Goal: Task Accomplishment & Management: Manage account settings

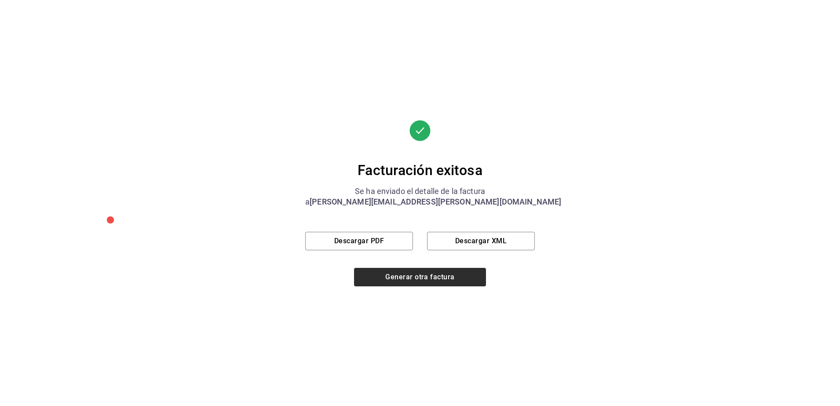
scroll to position [269, 0]
click at [424, 283] on button "Generar otra factura" at bounding box center [420, 277] width 132 height 18
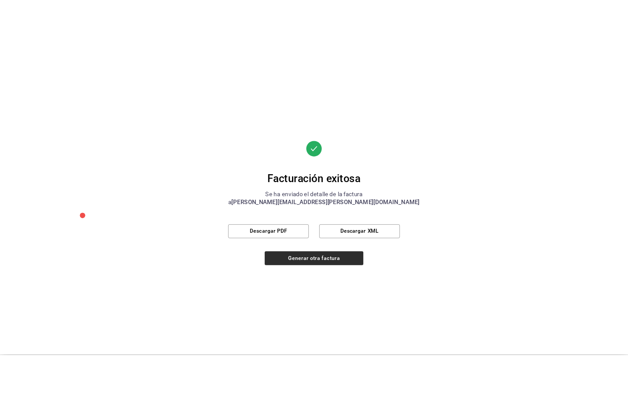
scroll to position [0, 0]
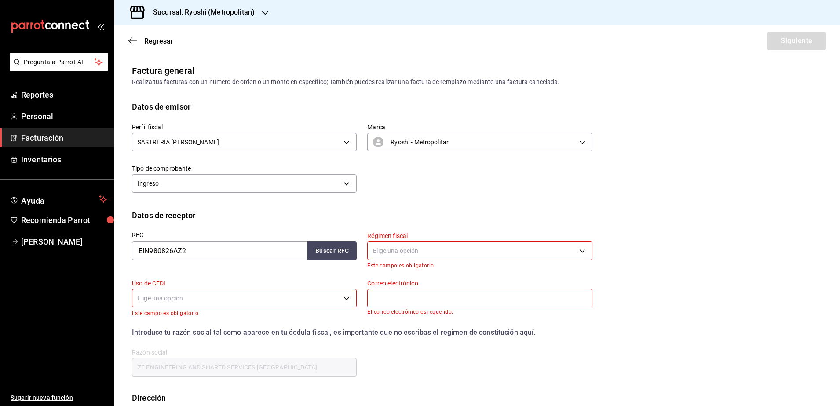
click at [238, 15] on h3 "Sucursal: Ryoshi (Metropolitan)" at bounding box center [200, 12] width 109 height 11
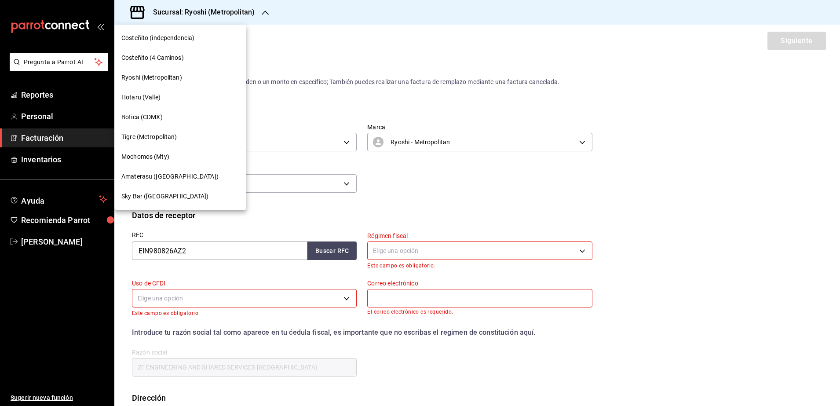
click at [178, 157] on div "Mochomos (Mty)" at bounding box center [180, 156] width 118 height 9
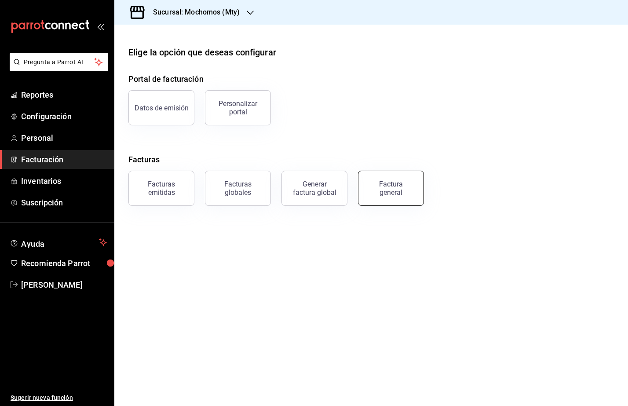
click at [386, 194] on div "Factura general" at bounding box center [391, 188] width 44 height 17
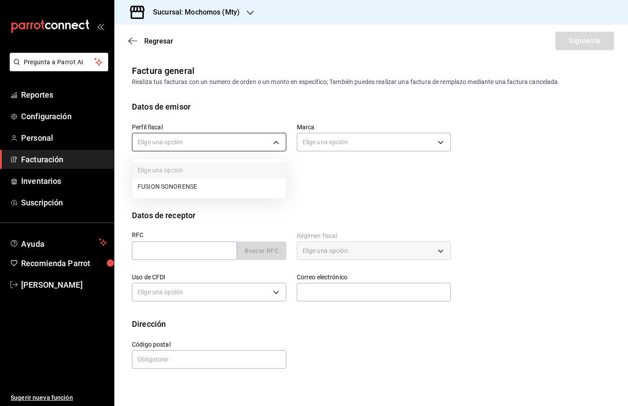
click at [236, 148] on body "Pregunta a Parrot AI Reportes Configuración Personal Facturación Inventarios Su…" at bounding box center [314, 203] width 628 height 406
click at [208, 182] on li "FUSION SONORENSE" at bounding box center [208, 186] width 153 height 16
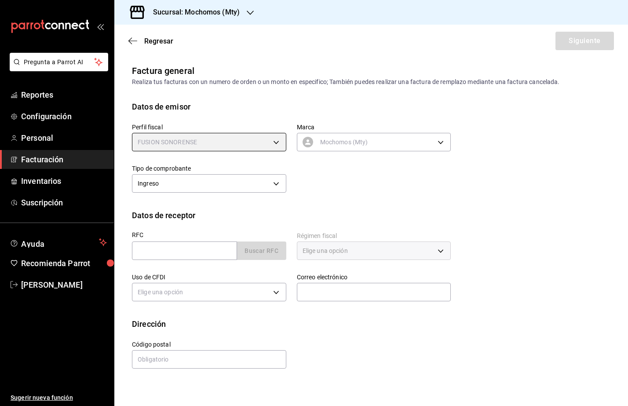
type input "708a3624-aa26-48d5-ac89-55ea41d845cd"
type input "b352ad34-a903-4246-b8b1-197398375429"
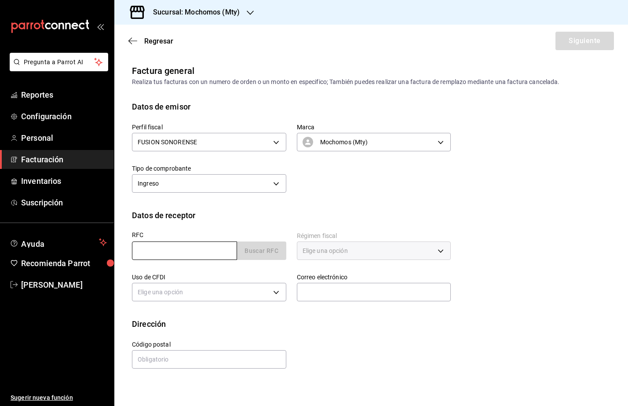
click at [138, 252] on input "text" at bounding box center [184, 250] width 105 height 18
paste input "ACC371005FV6"
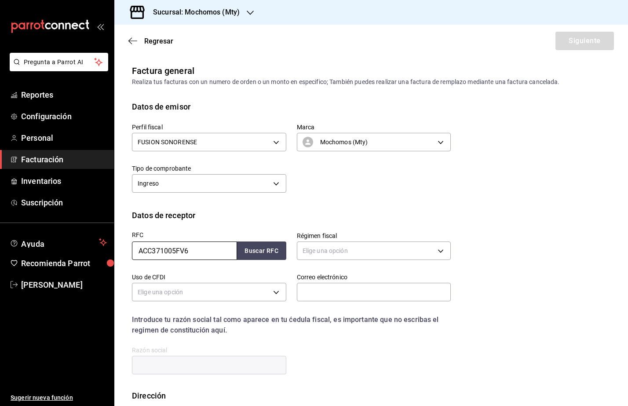
click at [138, 253] on input "ACC371005FV6" at bounding box center [184, 250] width 105 height 18
type input "ACC371005FV6"
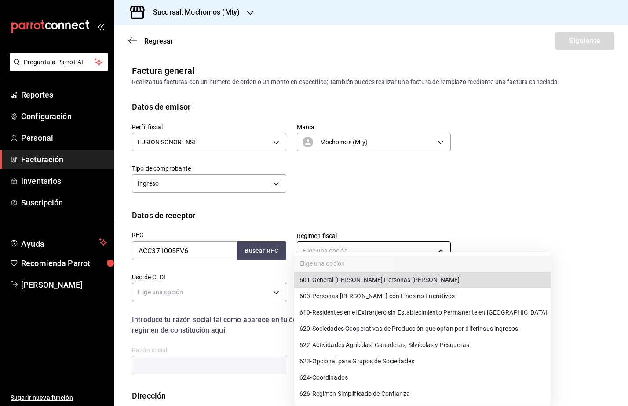
click at [342, 246] on body "Pregunta a Parrot AI Reportes Configuración Personal Facturación Inventarios Su…" at bounding box center [314, 203] width 628 height 406
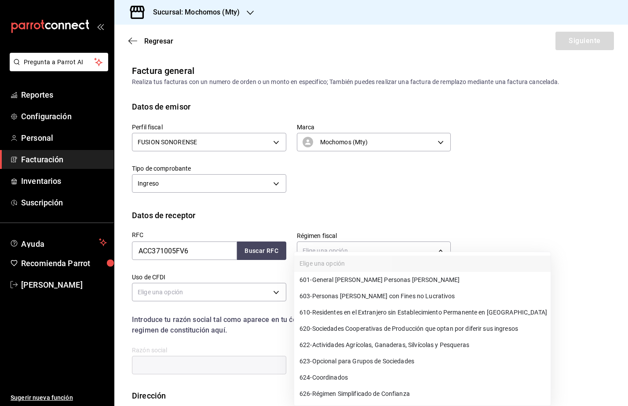
click at [420, 300] on span "603 - Personas [PERSON_NAME] con Fines no Lucrativos" at bounding box center [377, 295] width 156 height 9
type input "603"
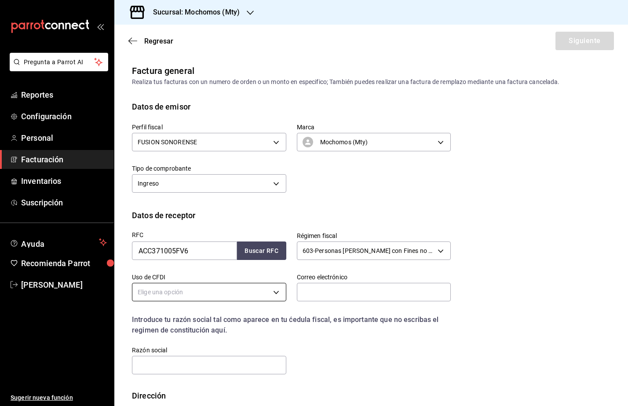
click at [215, 297] on body "Pregunta a Parrot AI Reportes Configuración Personal Facturación Inventarios Su…" at bounding box center [314, 203] width 628 height 406
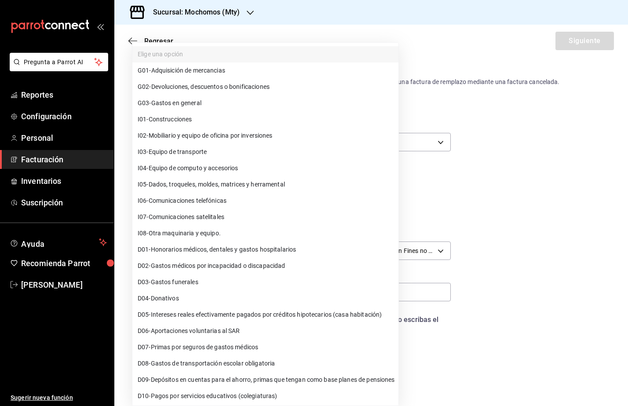
click at [195, 105] on span "G03 - Gastos en general" at bounding box center [170, 102] width 64 height 9
type input "G03"
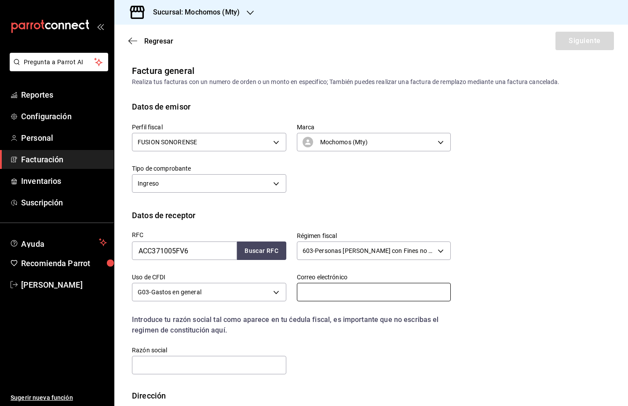
click at [323, 295] on input "text" at bounding box center [374, 292] width 154 height 18
type input "[PERSON_NAME][EMAIL_ADDRESS][PERSON_NAME][DOMAIN_NAME]"
click at [211, 362] on input "text" at bounding box center [209, 365] width 154 height 18
click at [153, 367] on input "text" at bounding box center [209, 365] width 154 height 18
paste input "AMERICAN CHAMBER OF COMMERCE"
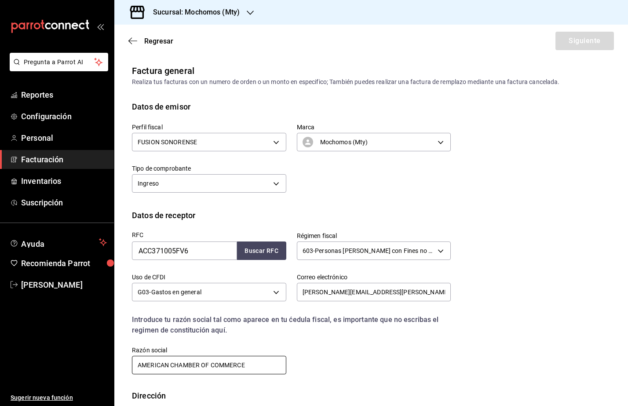
drag, startPoint x: 137, startPoint y: 366, endPoint x: 161, endPoint y: 403, distance: 44.4
click at [149, 387] on div "RFC ACC371005FV6 Buscar RFC Régimen fiscal 603 - Personas [PERSON_NAME] con Fin…" at bounding box center [371, 305] width 478 height 168
paste input "OF [GEOGRAPHIC_DATA]"
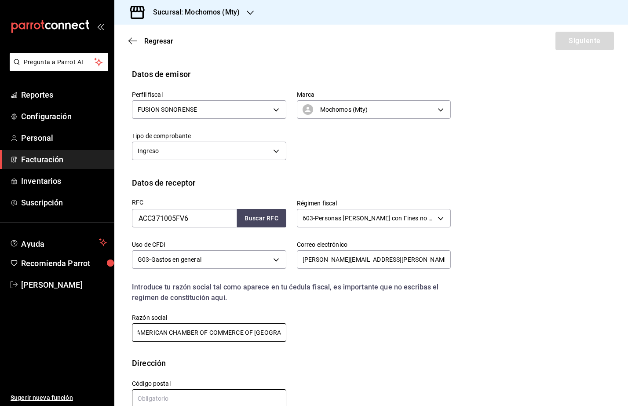
scroll to position [50, 0]
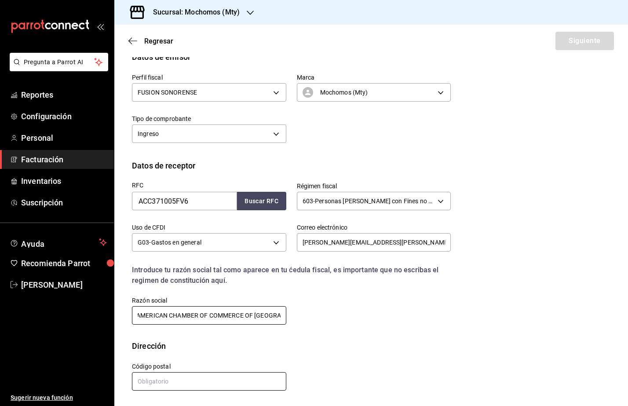
type input "AMERICAN CHAMBER OF COMMERCE OF [GEOGRAPHIC_DATA]"
click at [184, 383] on input "text" at bounding box center [209, 381] width 154 height 18
paste input "06500"
type input "06500"
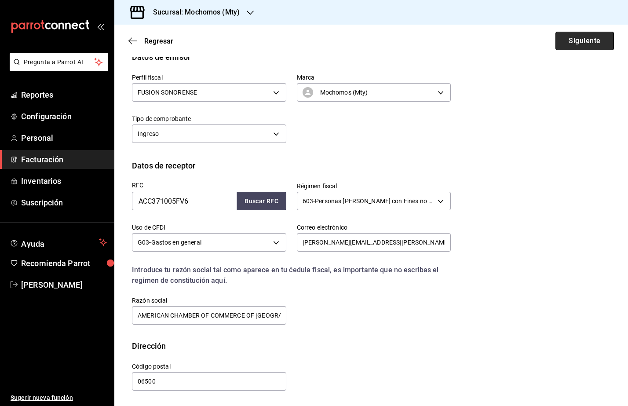
click at [575, 40] on button "Siguiente" at bounding box center [584, 41] width 58 height 18
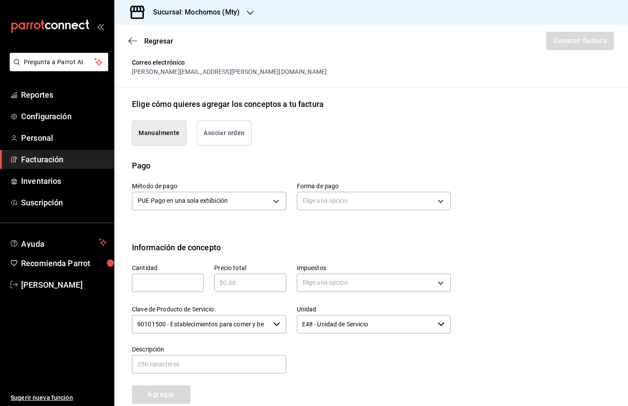
scroll to position [215, 0]
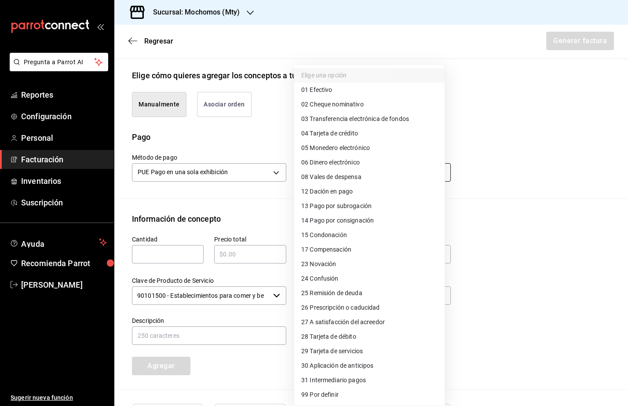
click at [342, 167] on body "Pregunta a Parrot AI Reportes Configuración Personal Facturación Inventarios Su…" at bounding box center [314, 203] width 628 height 406
click at [385, 119] on span "03 Transferencia electrónica de fondos" at bounding box center [355, 118] width 108 height 9
type input "03"
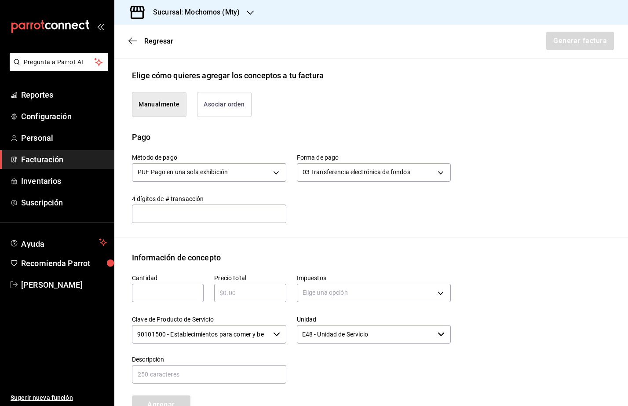
click at [168, 290] on div "​" at bounding box center [168, 293] width 72 height 18
type input "1"
click at [262, 290] on div "​" at bounding box center [250, 293] width 72 height 18
paste input "$33872.00"
click at [220, 287] on input "$33872.00" at bounding box center [250, 292] width 72 height 11
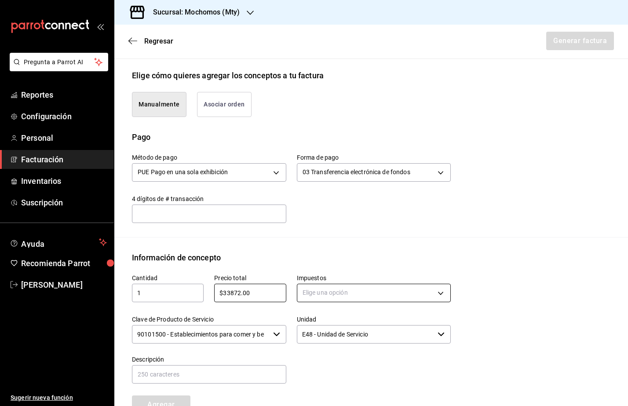
type input "$33872.00"
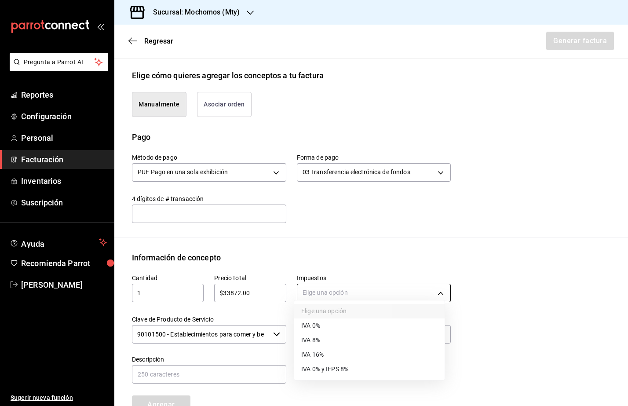
click at [342, 287] on body "Pregunta a Parrot AI Reportes Configuración Personal Facturación Inventarios Su…" at bounding box center [314, 203] width 628 height 406
click at [353, 354] on li "IVA 16%" at bounding box center [369, 354] width 150 height 15
type input "IVA_16"
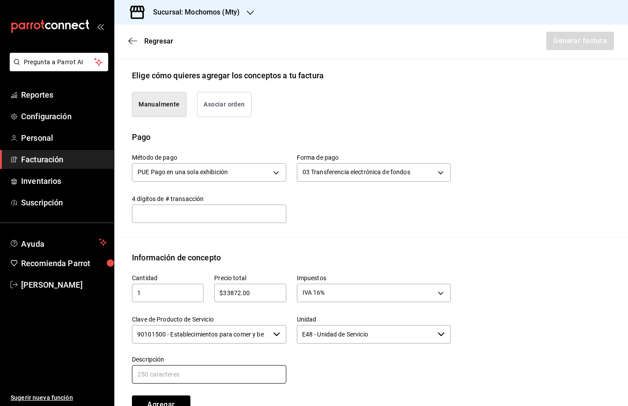
click at [210, 365] on input "text" at bounding box center [209, 374] width 154 height 18
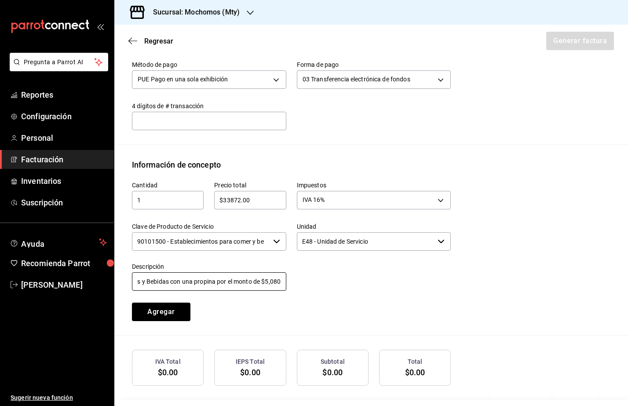
scroll to position [324, 0]
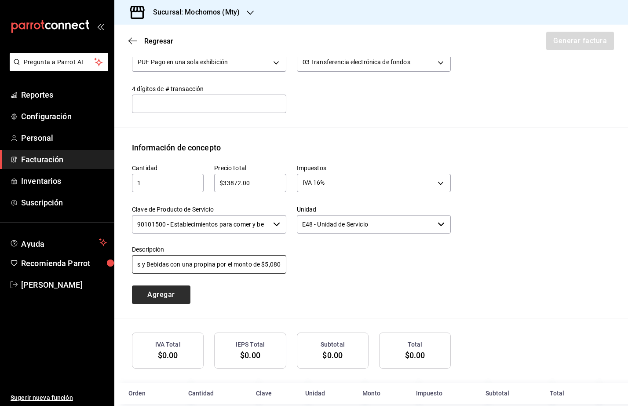
type input "Consumo de Alimentos y Bebidas con una propina por el monto de $5,080"
click at [175, 289] on button "Agregar" at bounding box center [161, 294] width 58 height 18
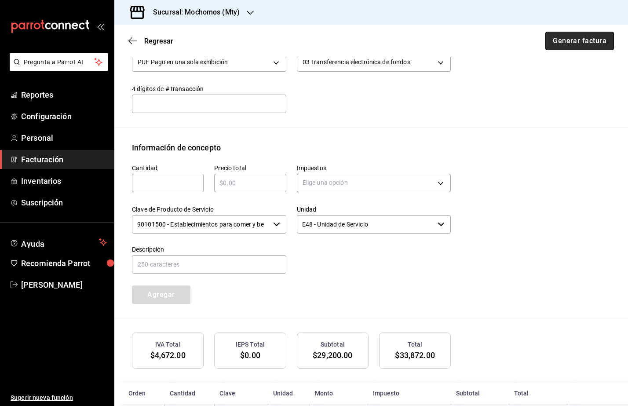
click at [583, 46] on button "Generar factura" at bounding box center [579, 41] width 69 height 18
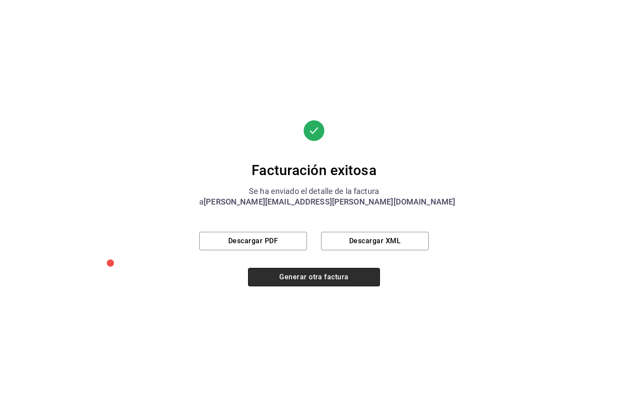
click at [319, 274] on button "Generar otra factura" at bounding box center [314, 277] width 132 height 18
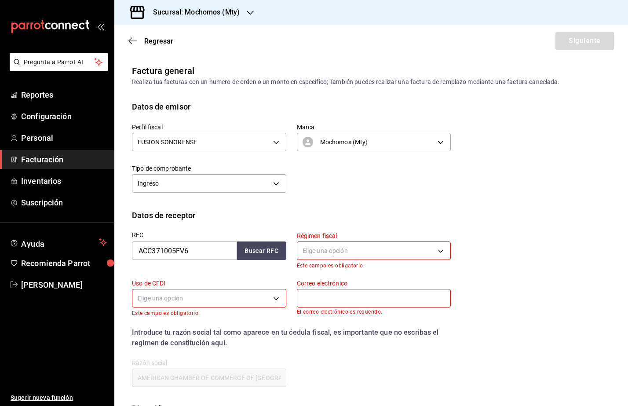
click at [62, 158] on span "Facturación" at bounding box center [64, 159] width 86 height 12
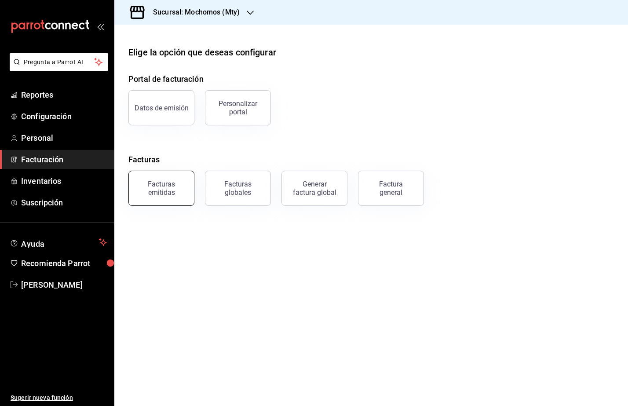
click at [181, 185] on div "Facturas emitidas" at bounding box center [161, 188] width 55 height 17
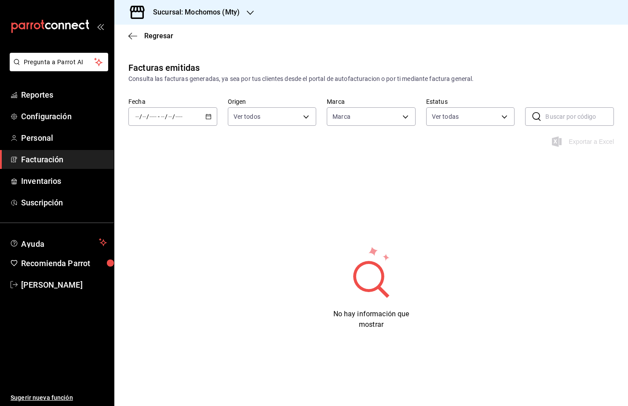
type input "b352ad34-a903-4246-b8b1-197398375429"
click at [212, 117] on div "/ / - / /" at bounding box center [172, 116] width 89 height 18
click at [175, 240] on span "Rango de fechas" at bounding box center [170, 241] width 68 height 9
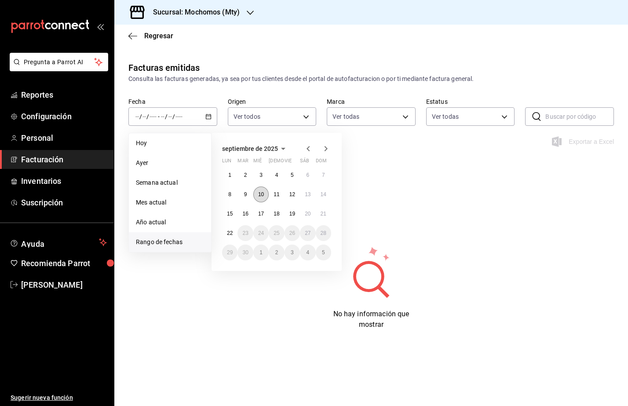
click at [258, 200] on button "10" at bounding box center [260, 194] width 15 height 16
click at [278, 195] on abbr "11" at bounding box center [276, 194] width 6 height 6
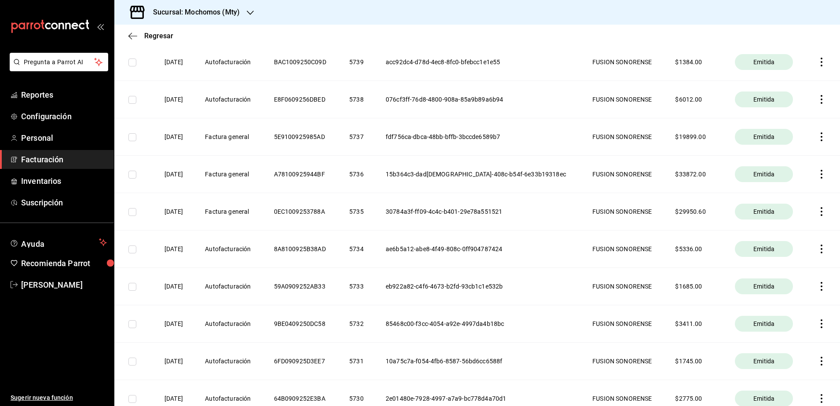
scroll to position [1099, 0]
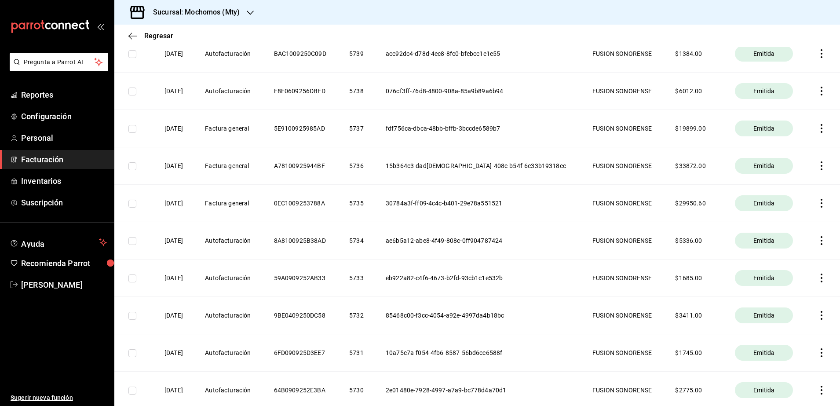
click at [817, 166] on icon "button" at bounding box center [821, 165] width 9 height 9
click at [774, 186] on div "Cancelar factura" at bounding box center [772, 188] width 45 height 7
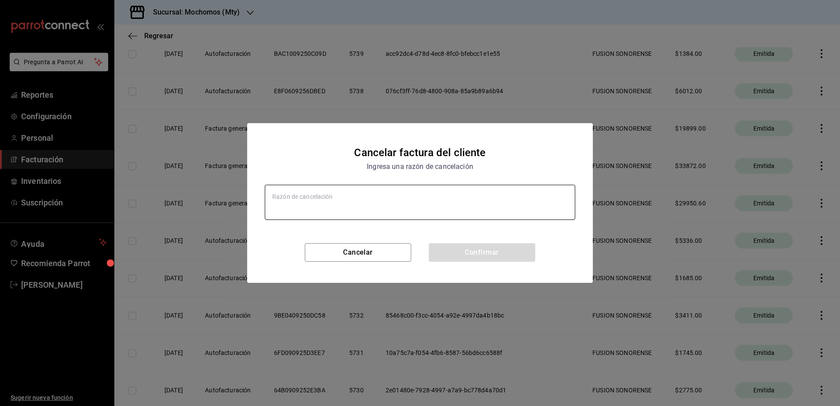
type textarea "x"
click at [315, 216] on textarea at bounding box center [420, 202] width 310 height 35
type textarea "e"
type textarea "x"
type textarea "er"
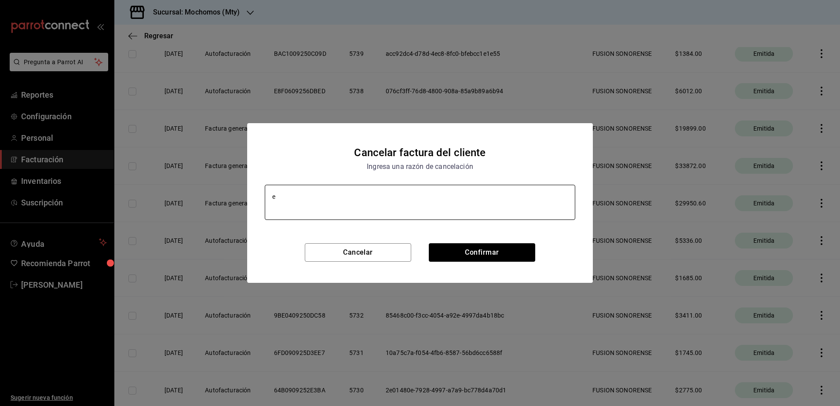
type textarea "x"
type textarea "err"
type textarea "x"
type textarea "erro"
type textarea "x"
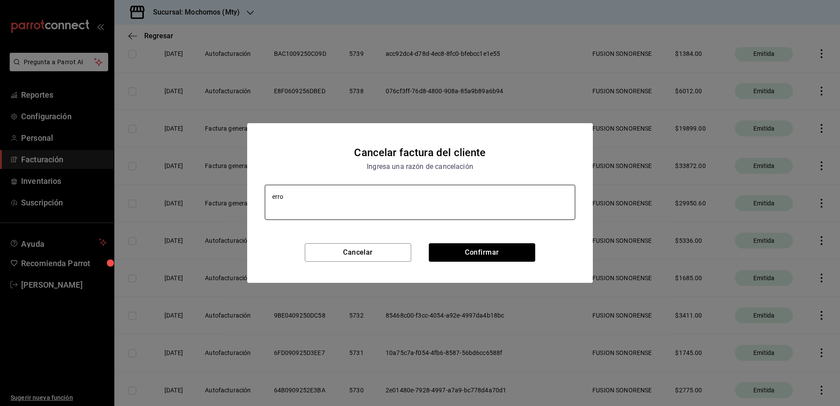
type textarea "error"
type textarea "x"
type textarea "error"
type textarea "x"
type textarea "error a"
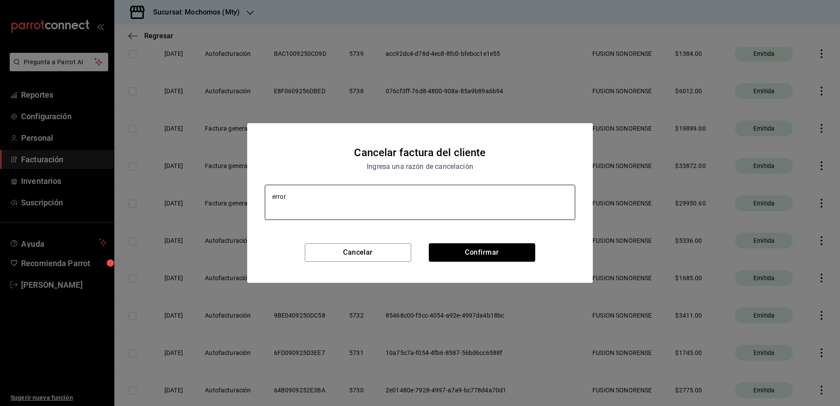
type textarea "x"
type textarea "error al"
type textarea "x"
type textarea "error al"
type textarea "x"
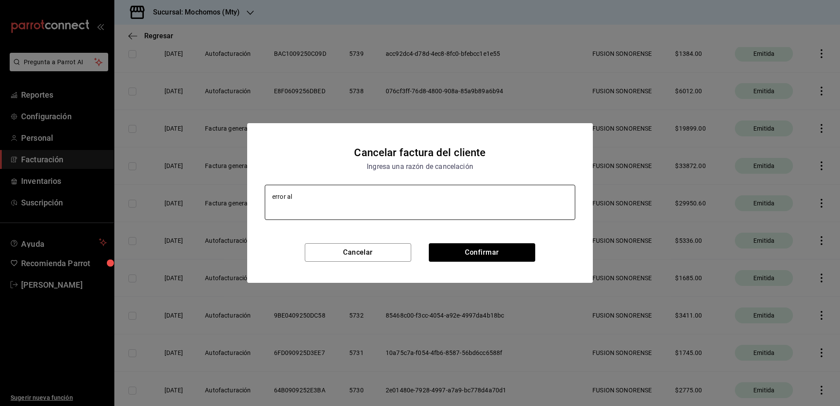
type textarea "error al f"
type textarea "x"
type textarea "error al fa"
type textarea "x"
type textarea "error al fac"
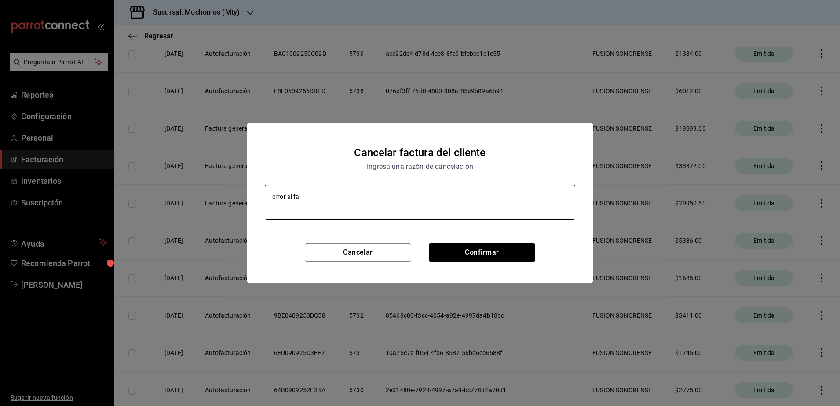
type textarea "x"
type textarea "error al fact"
type textarea "x"
type textarea "error al factu"
type textarea "x"
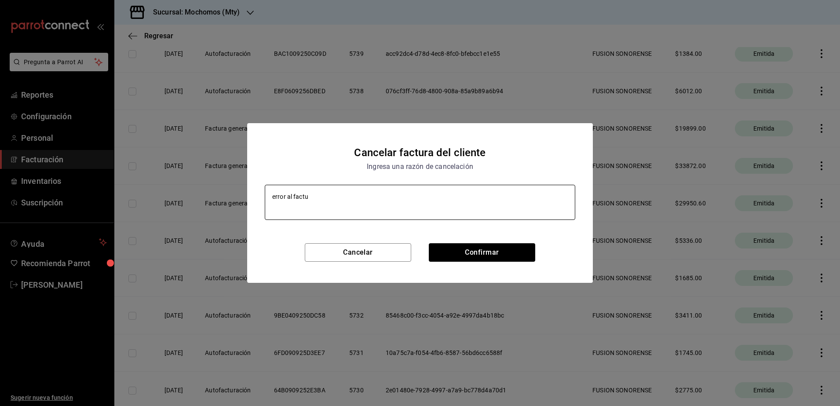
type textarea "error al factur"
type textarea "x"
type textarea "error al factura"
type textarea "x"
type textarea "error al facturar"
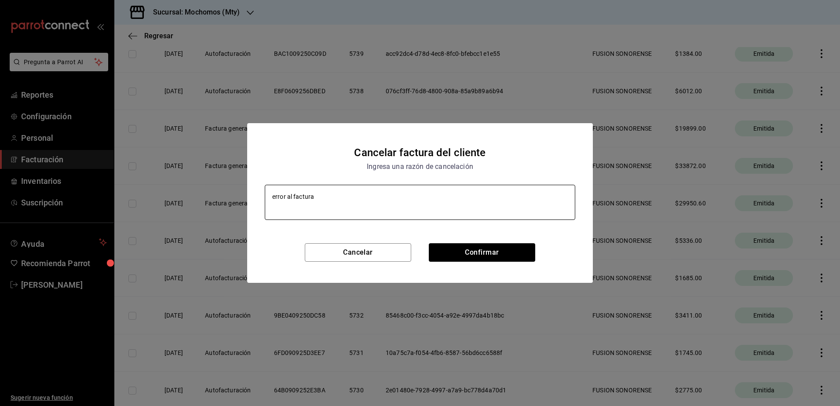
type textarea "x"
type textarea "error al facturar"
click at [479, 253] on button "Confirmar" at bounding box center [482, 252] width 106 height 18
type textarea "x"
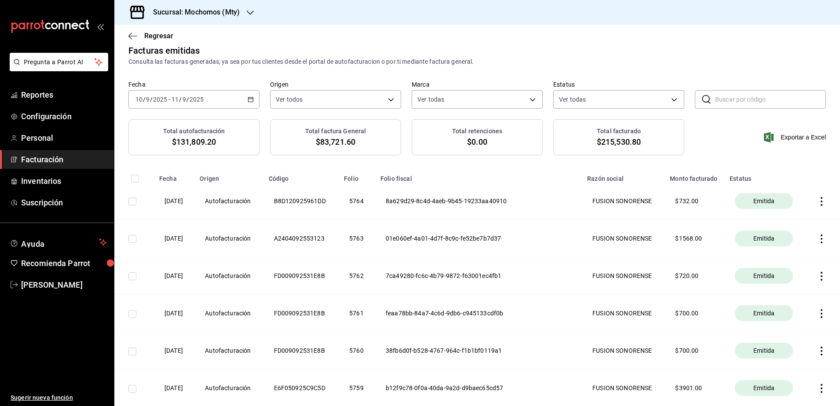
scroll to position [0, 0]
